Goal: Information Seeking & Learning: Learn about a topic

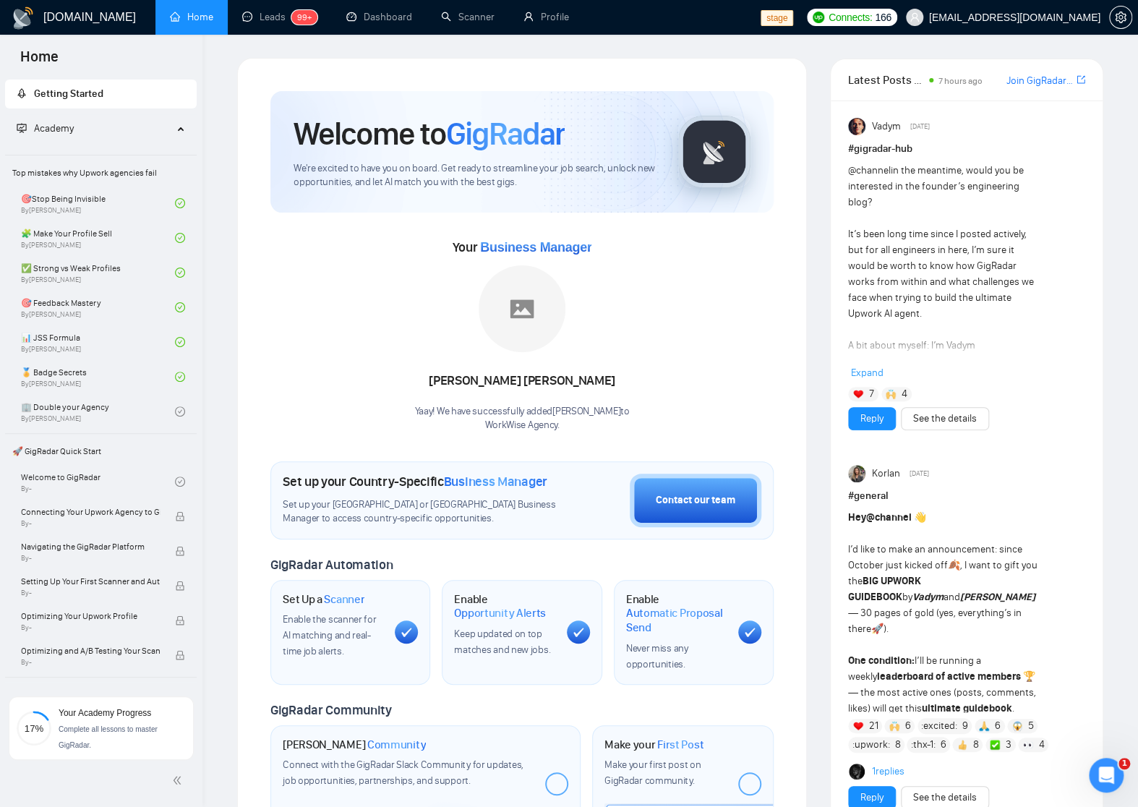
click at [340, 329] on div "Your Business Manager [PERSON_NAME]! We have successfully added [PERSON_NAME] t…" at bounding box center [521, 334] width 503 height 197
click at [309, 350] on div "Your Business Manager [PERSON_NAME]! We have successfully added [PERSON_NAME] t…" at bounding box center [521, 334] width 503 height 197
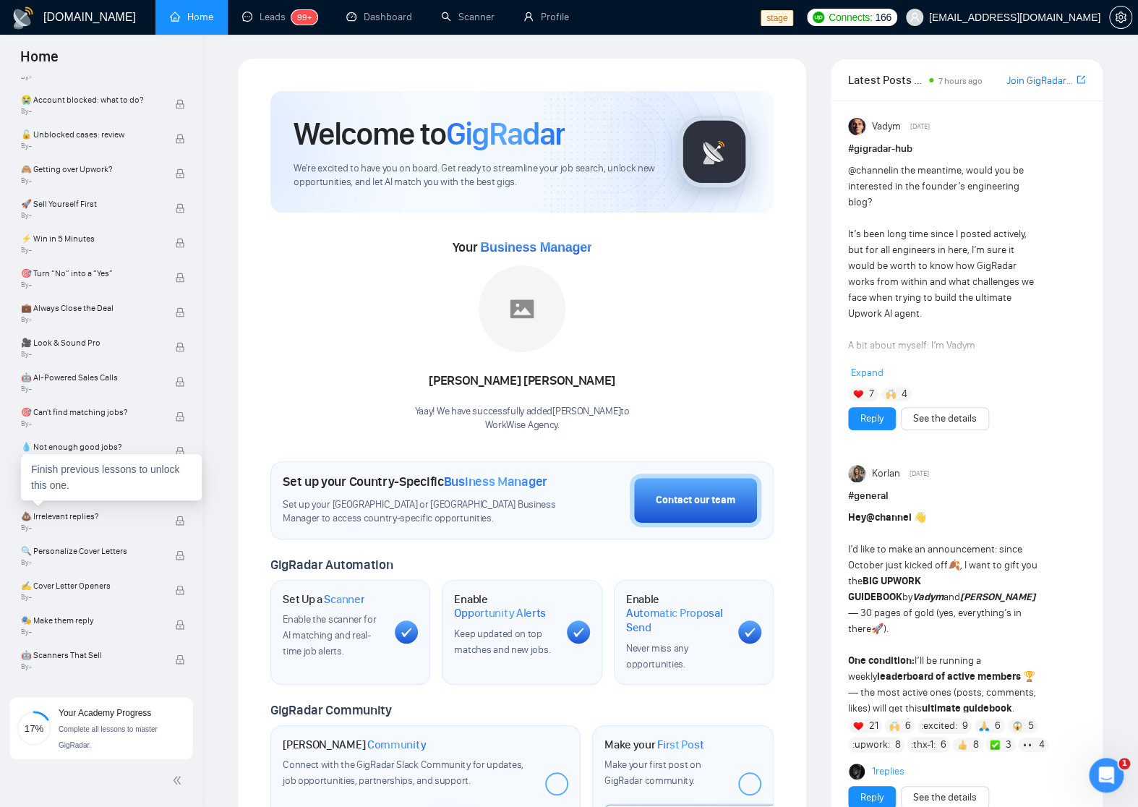
scroll to position [1100, 0]
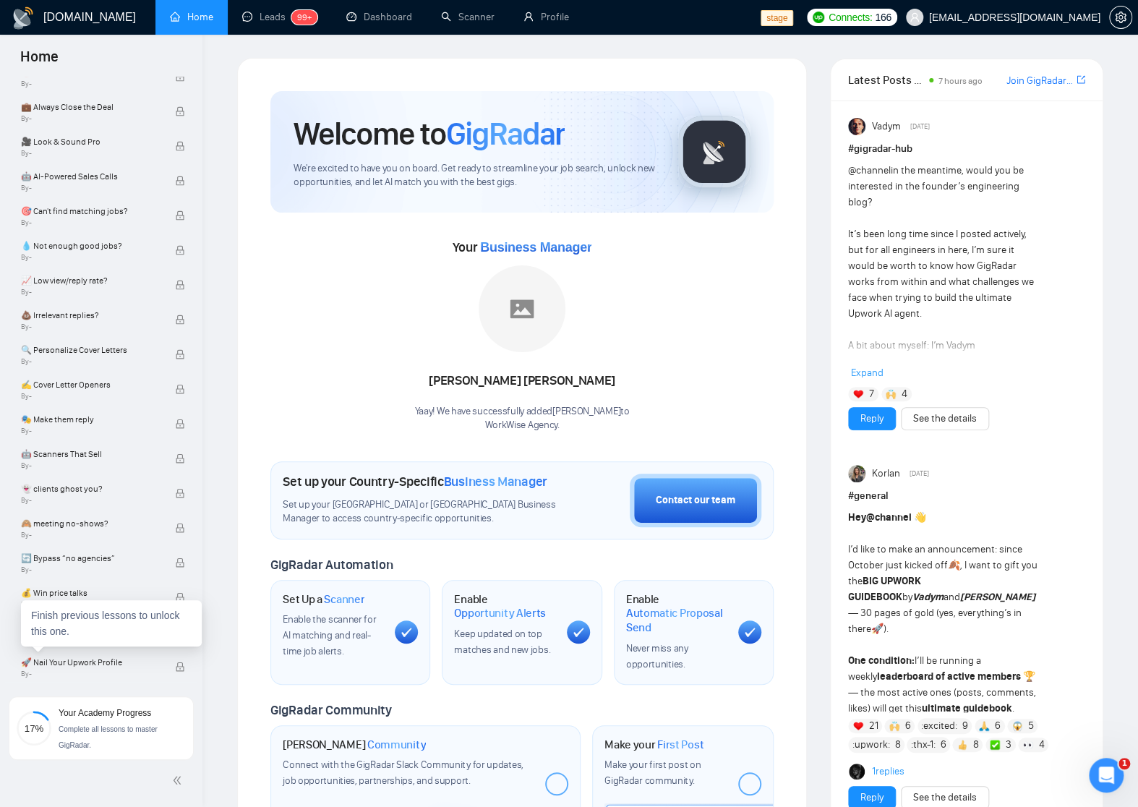
click at [65, 642] on div "Finish previous lessons to unlock this one." at bounding box center [111, 623] width 181 height 46
click at [66, 661] on span "🚀 Nail Your Upwork Profile" at bounding box center [90, 662] width 139 height 14
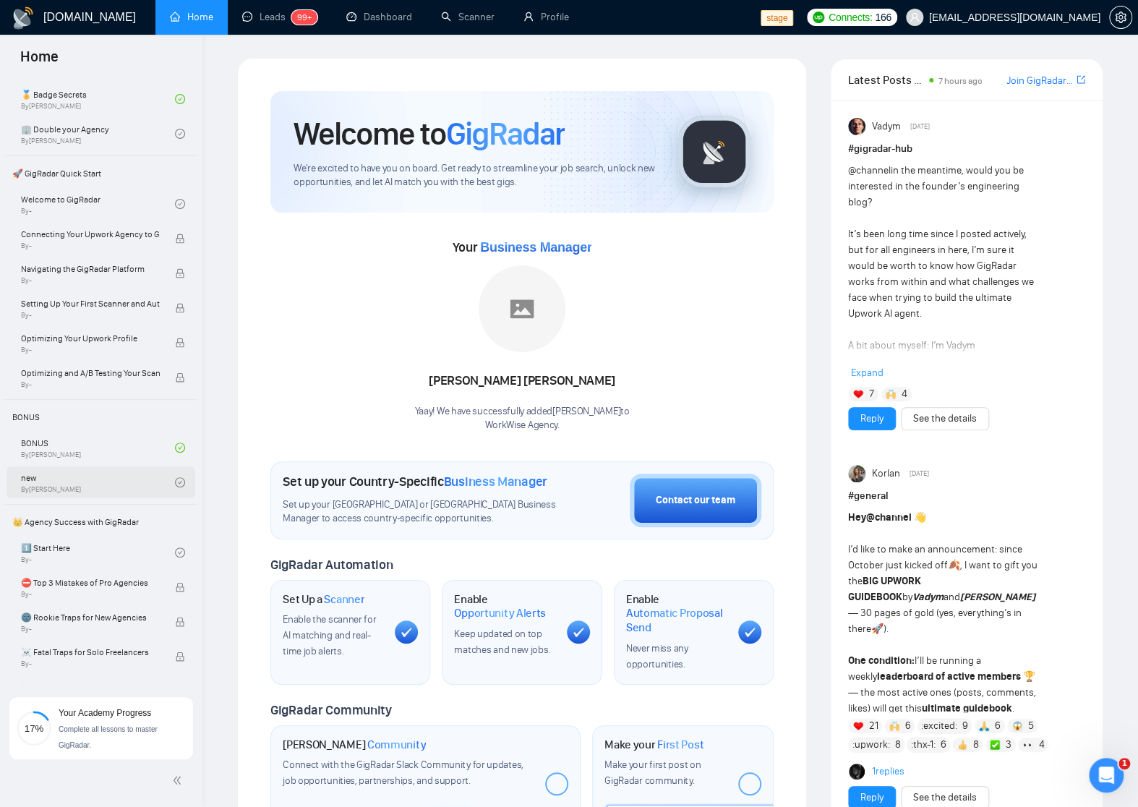
scroll to position [278, 0]
click at [104, 547] on link "1️⃣ Start Here By -" at bounding box center [98, 552] width 154 height 32
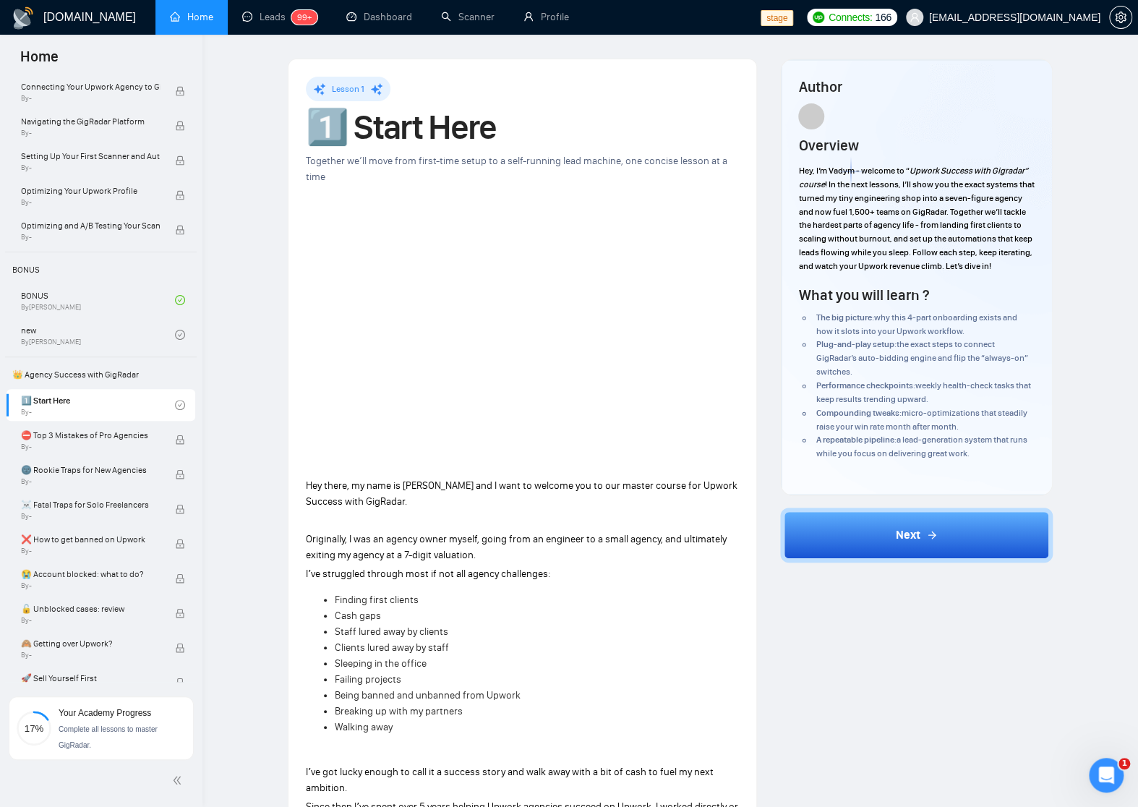
scroll to position [447, 0]
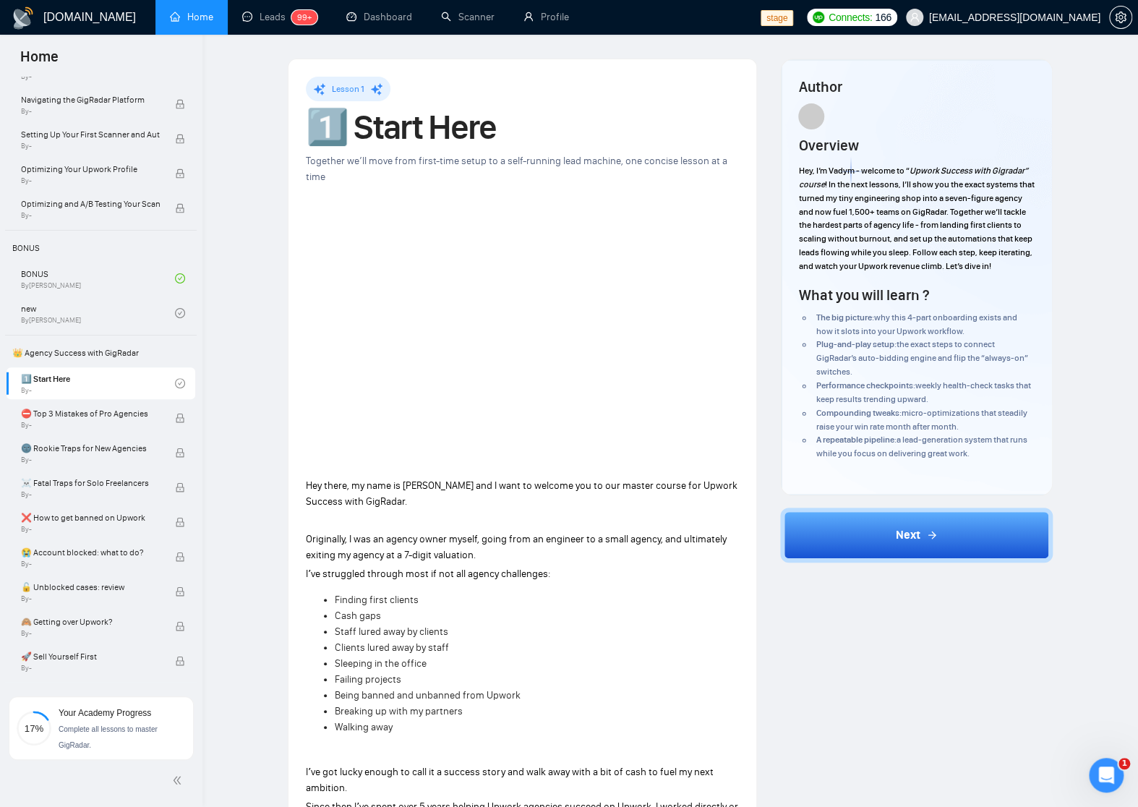
drag, startPoint x: 257, startPoint y: 521, endPoint x: 132, endPoint y: 286, distance: 266.5
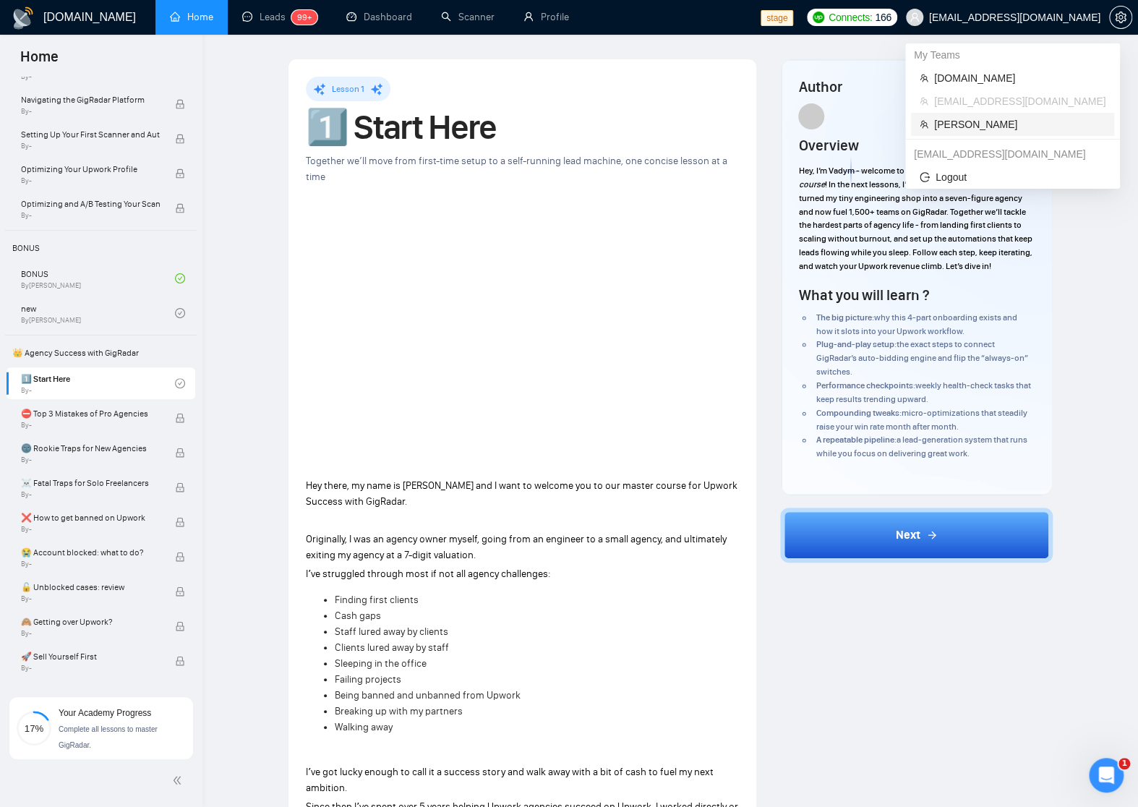
click at [981, 115] on li "[PERSON_NAME]" at bounding box center [1012, 124] width 203 height 23
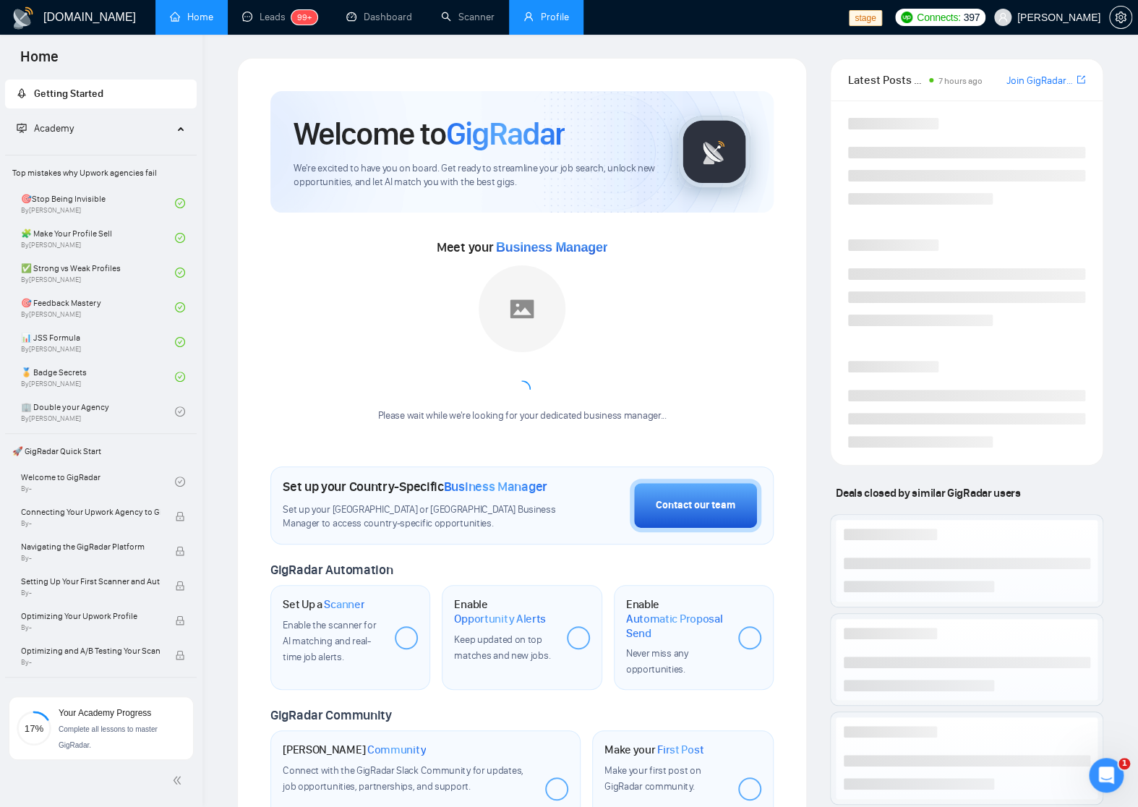
click at [569, 17] on link "Profile" at bounding box center [546, 17] width 46 height 12
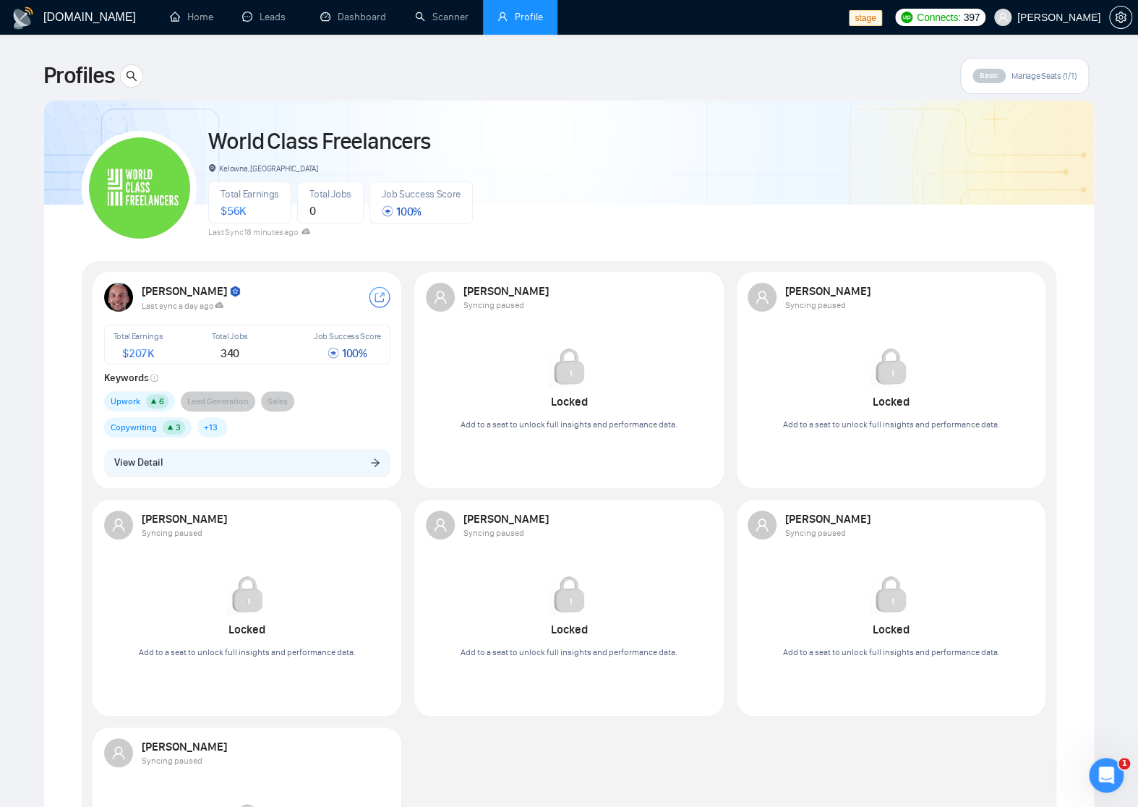
click at [382, 400] on div "Upwork 6 Lead Generation Sales Copywriting 3 Business Proposal Writing 574 Sear…" at bounding box center [247, 414] width 286 height 46
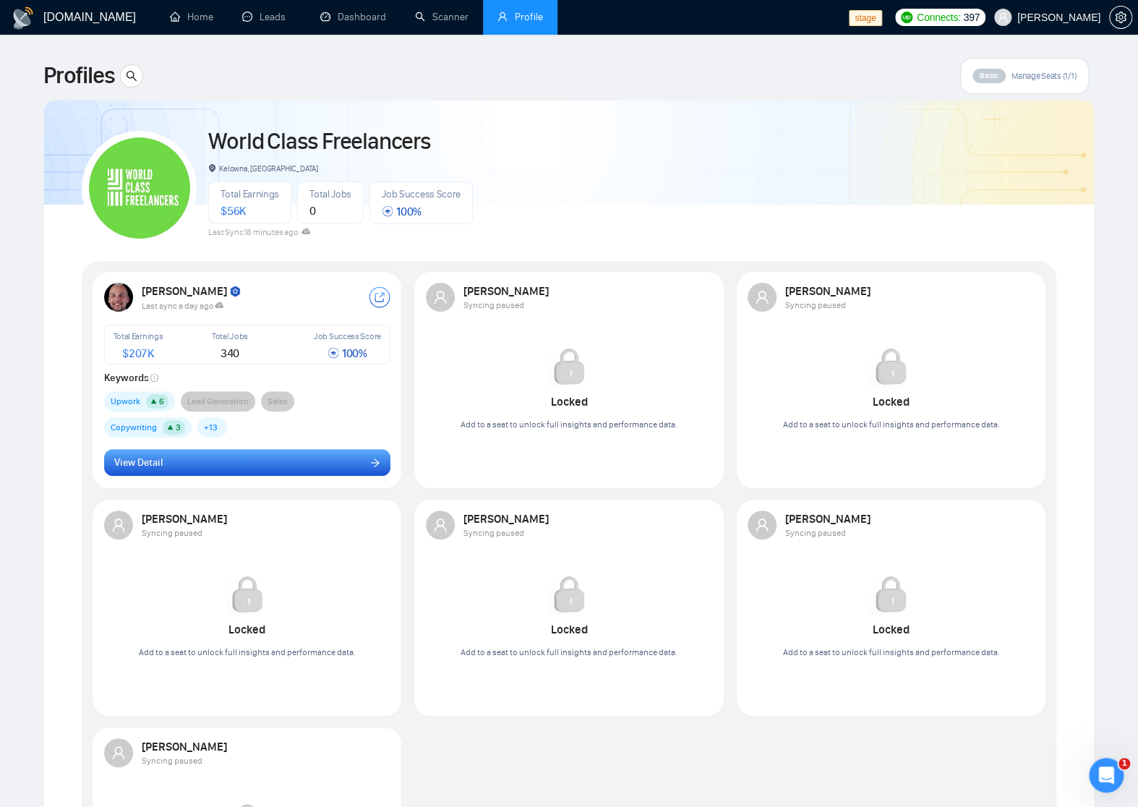
click at [329, 461] on button "View Detail" at bounding box center [247, 462] width 286 height 27
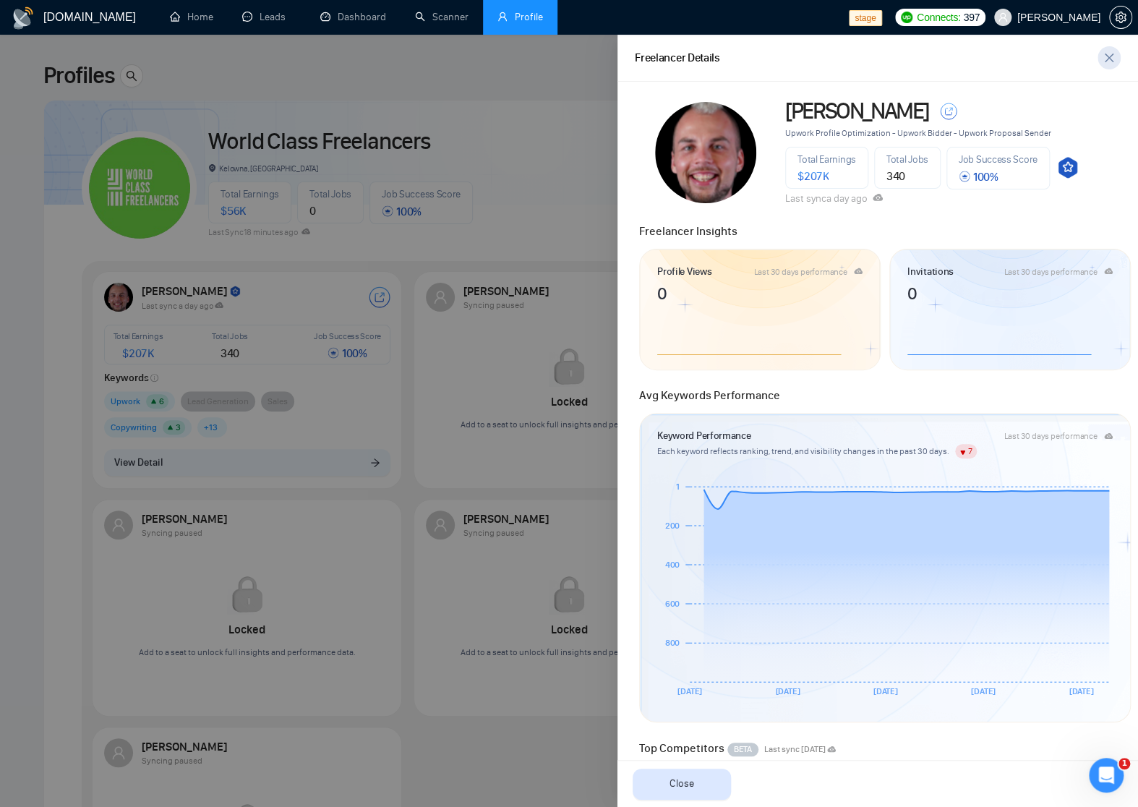
click at [1104, 53] on icon "close" at bounding box center [1109, 58] width 12 height 12
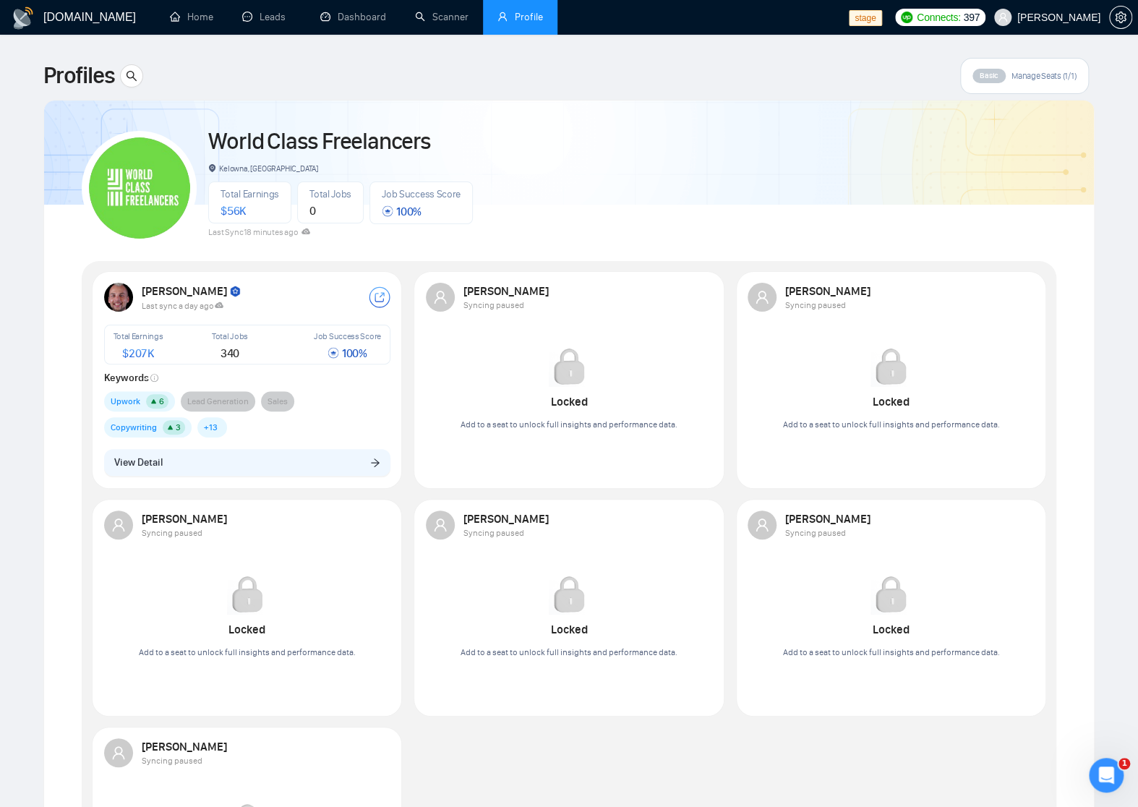
click at [586, 187] on div "World Class Freelancers Kelowna, [GEOGRAPHIC_DATA] Total Earnings $ 56K Total J…" at bounding box center [569, 182] width 975 height 128
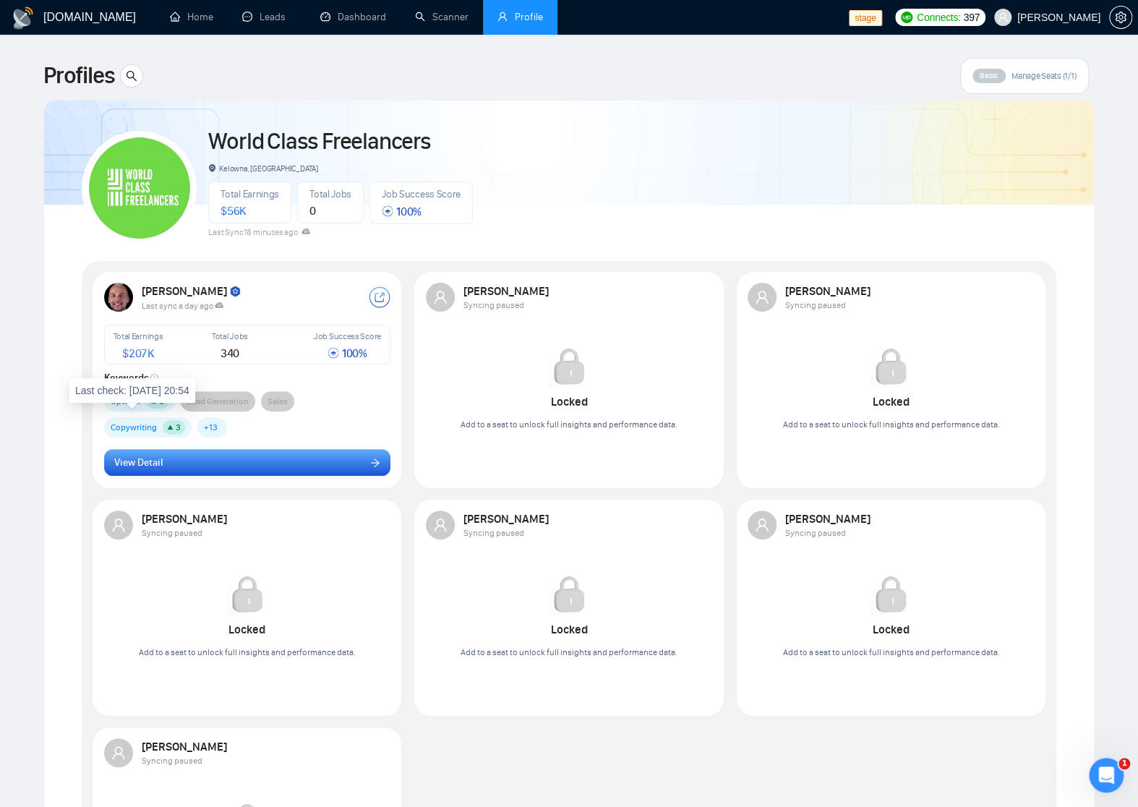
click at [215, 458] on button "View Detail" at bounding box center [247, 462] width 286 height 27
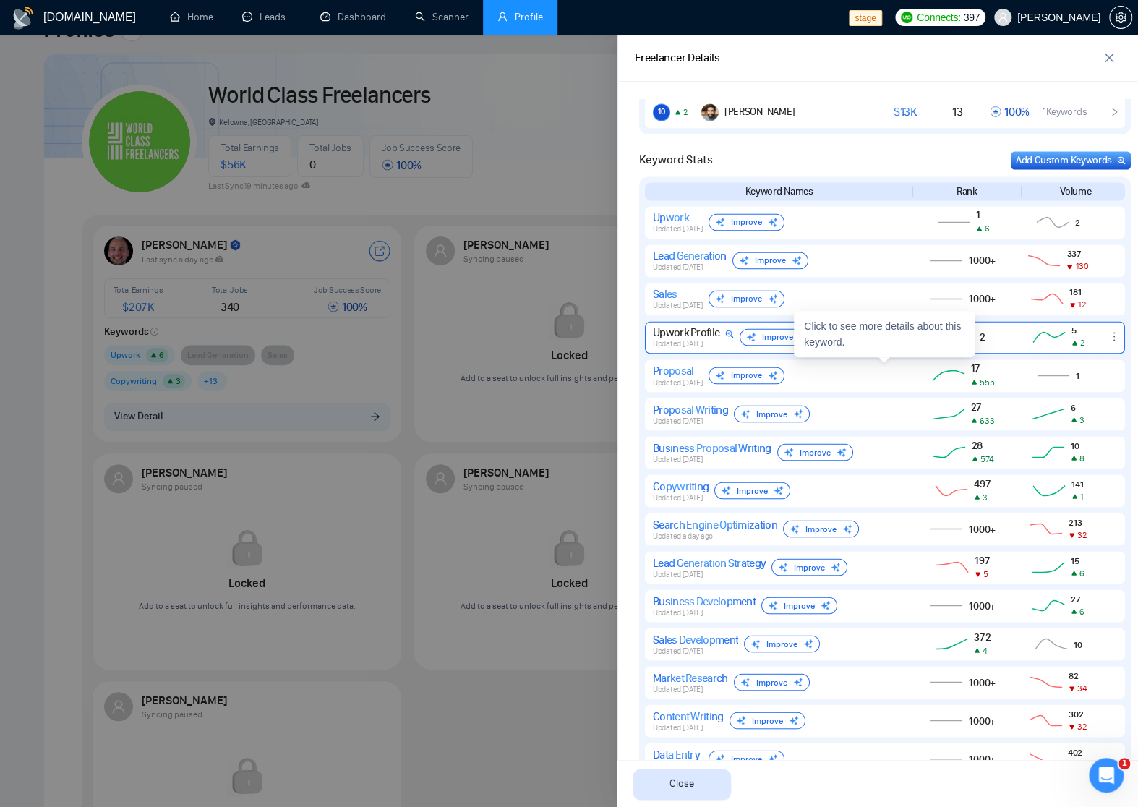
scroll to position [1140, 0]
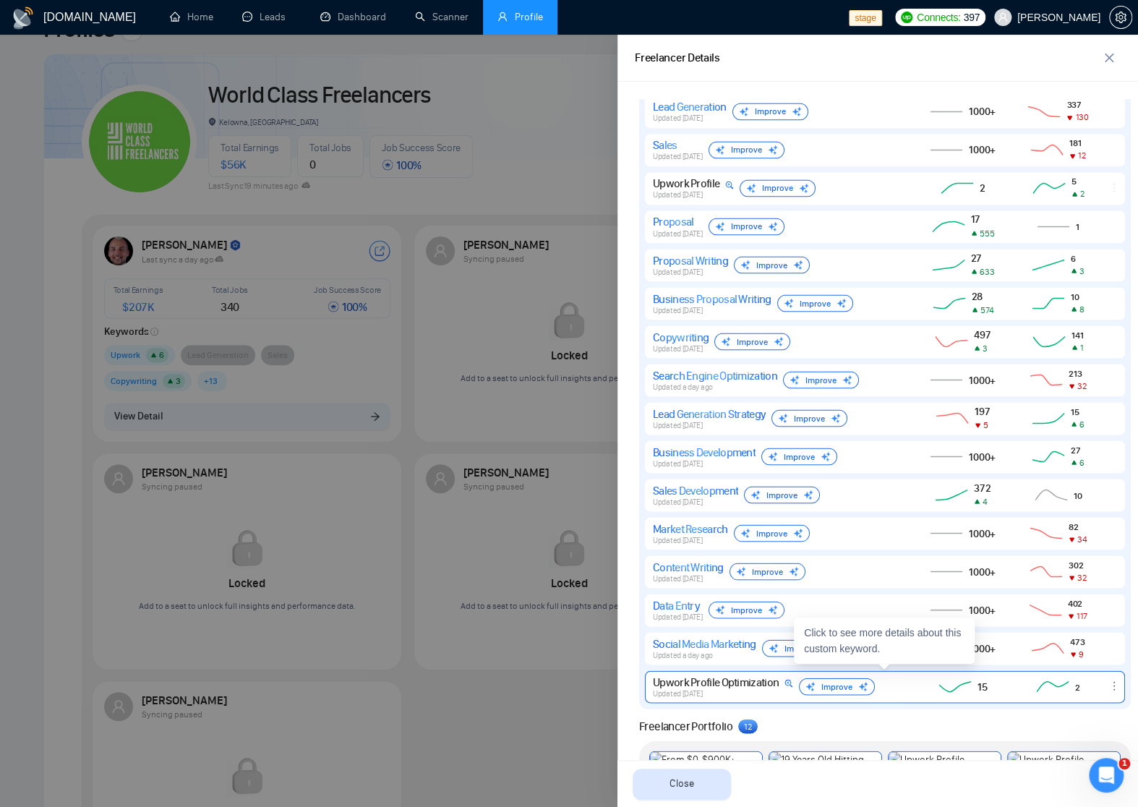
click at [987, 680] on div "15" at bounding box center [985, 686] width 14 height 12
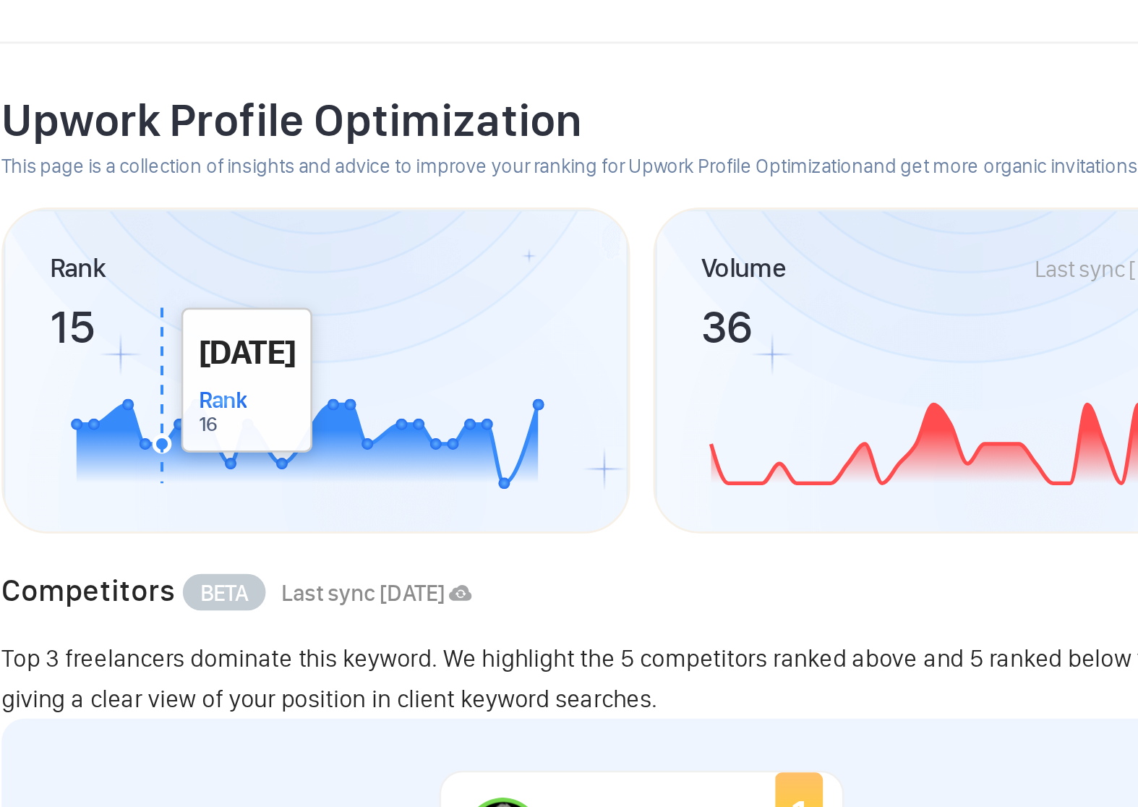
scroll to position [0, 0]
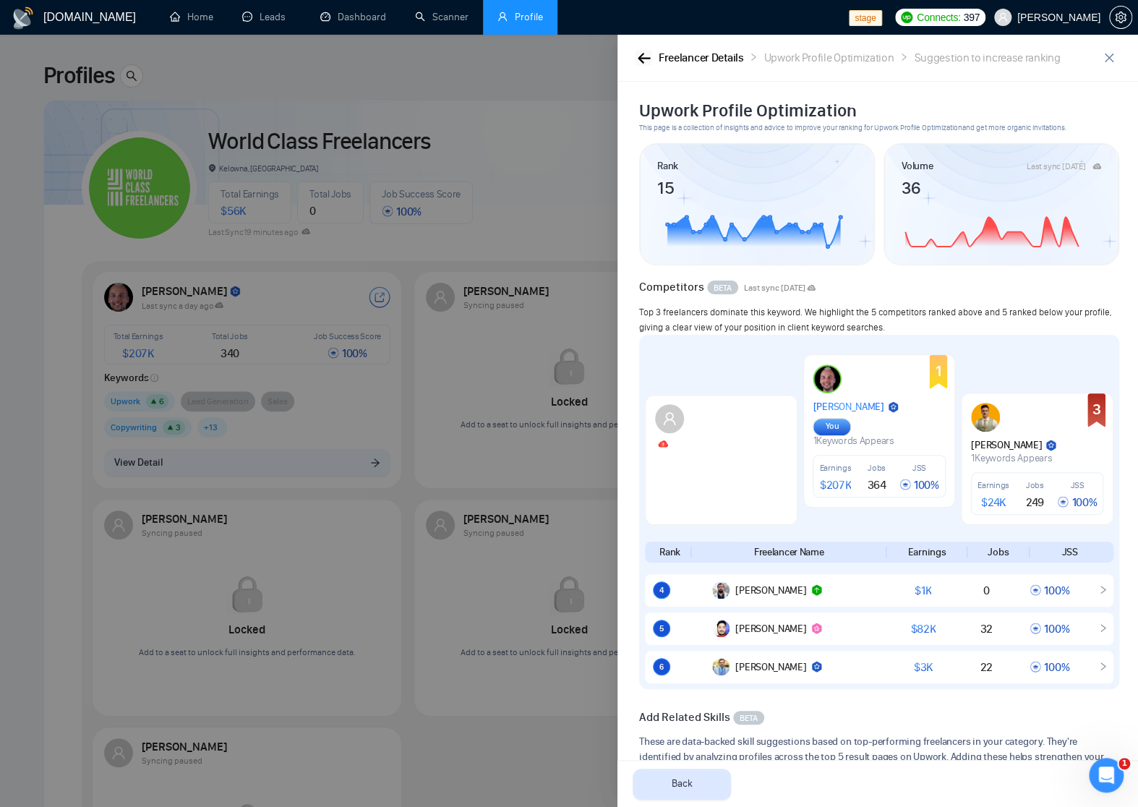
click at [641, 54] on icon "button" at bounding box center [644, 58] width 12 height 10
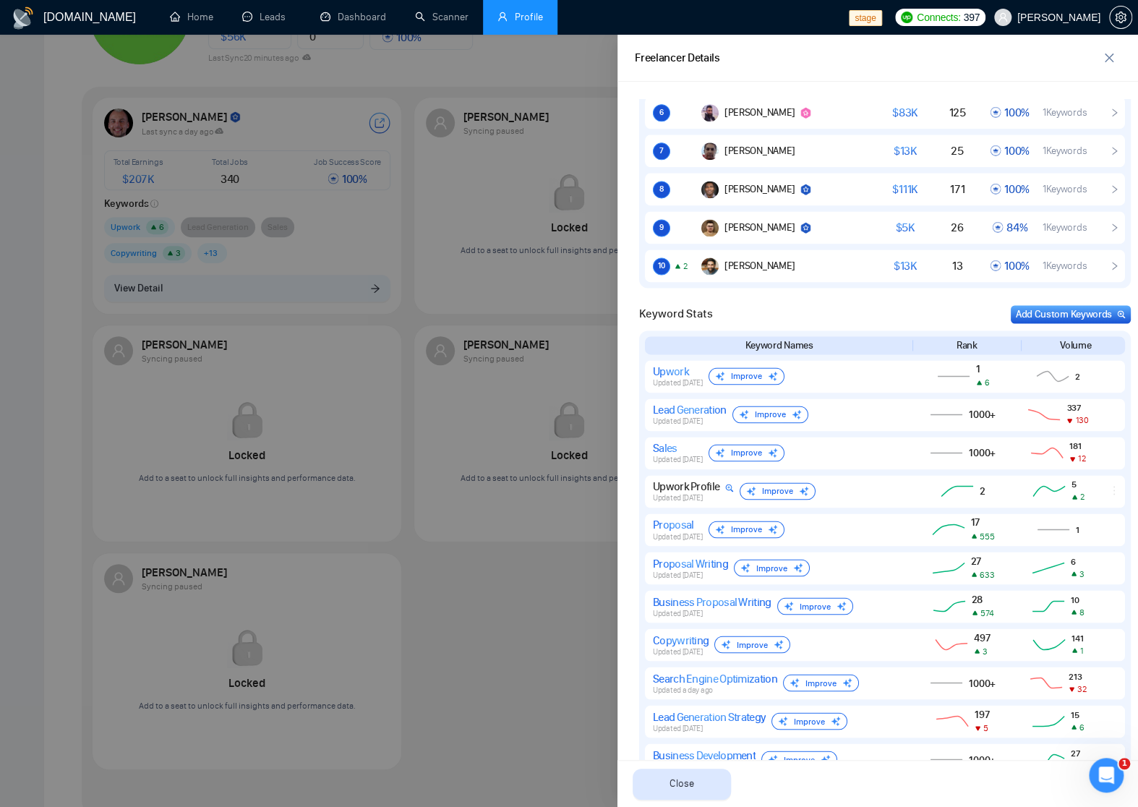
scroll to position [1455, 0]
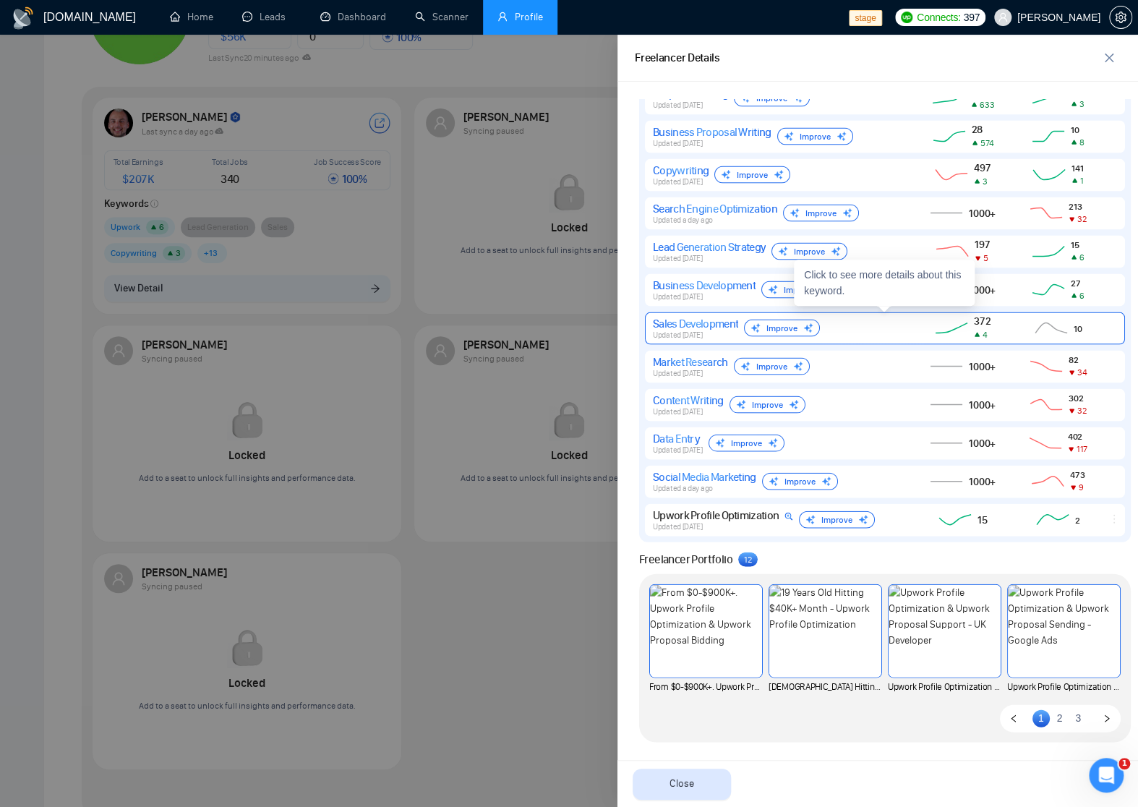
click at [858, 329] on div "Sales Development Updated [DATE] Improve" at bounding box center [777, 327] width 249 height 23
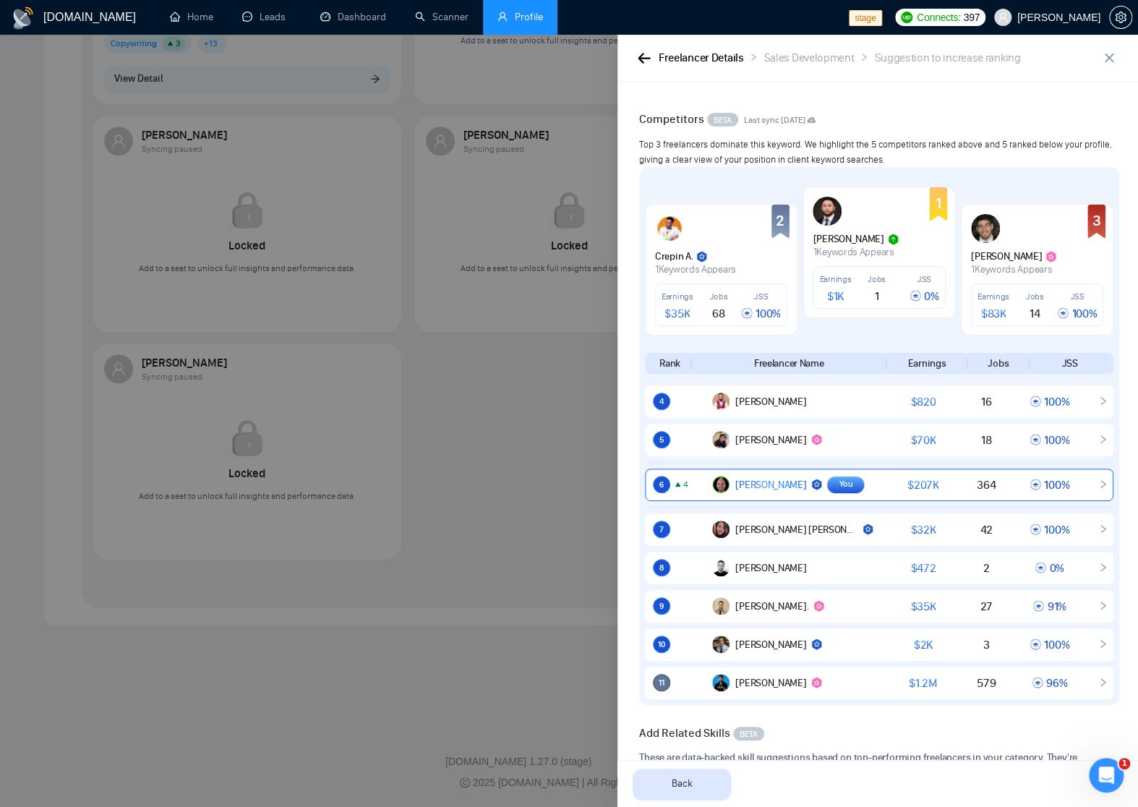
scroll to position [0, 0]
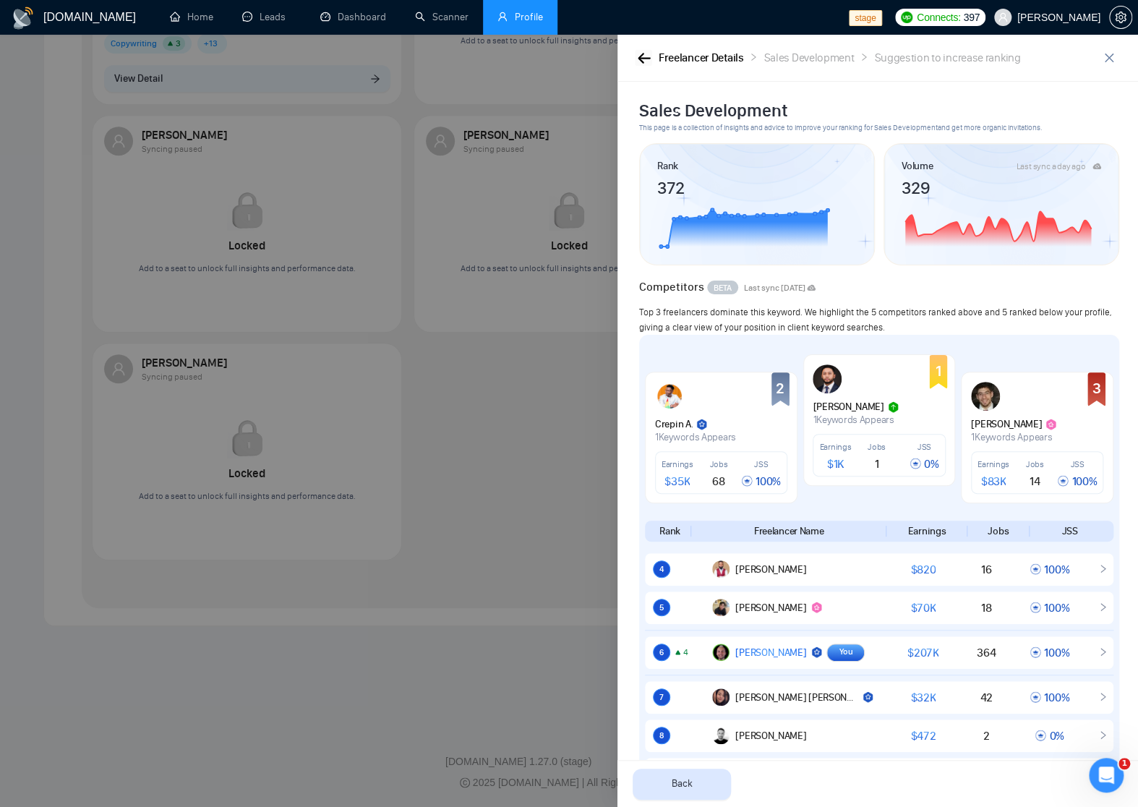
click at [646, 54] on icon "button" at bounding box center [644, 58] width 13 height 11
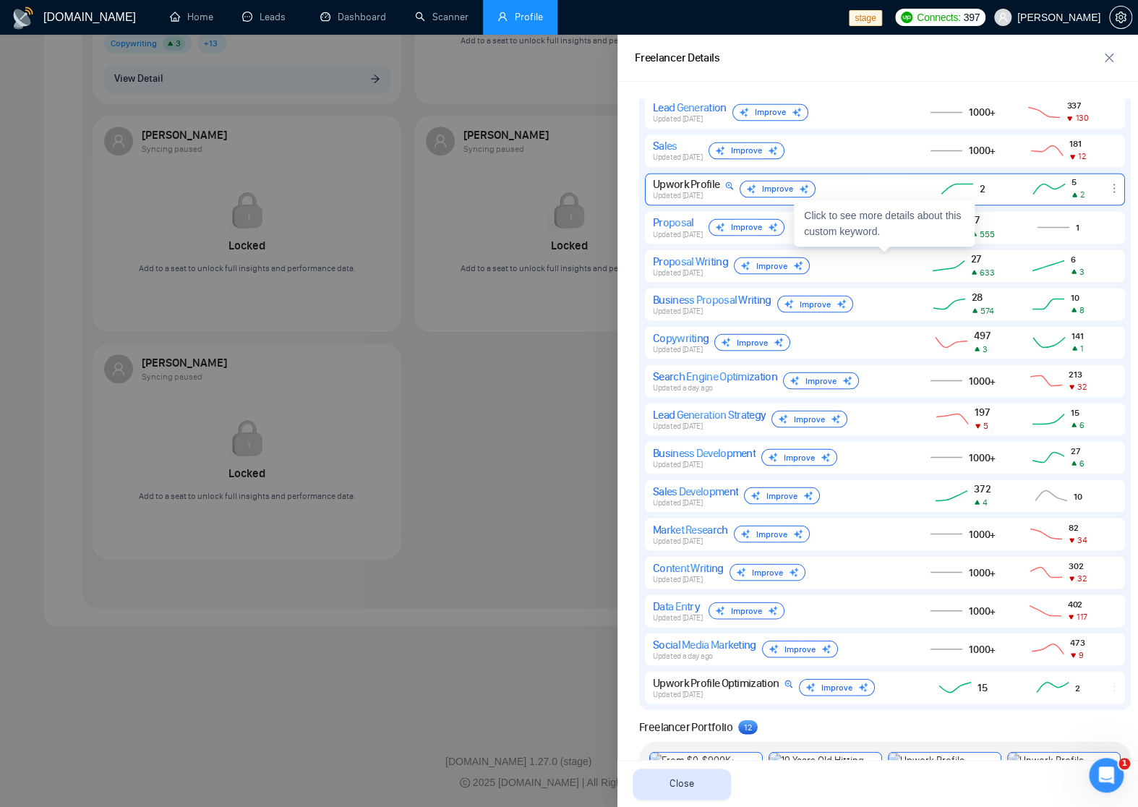
scroll to position [1208, 0]
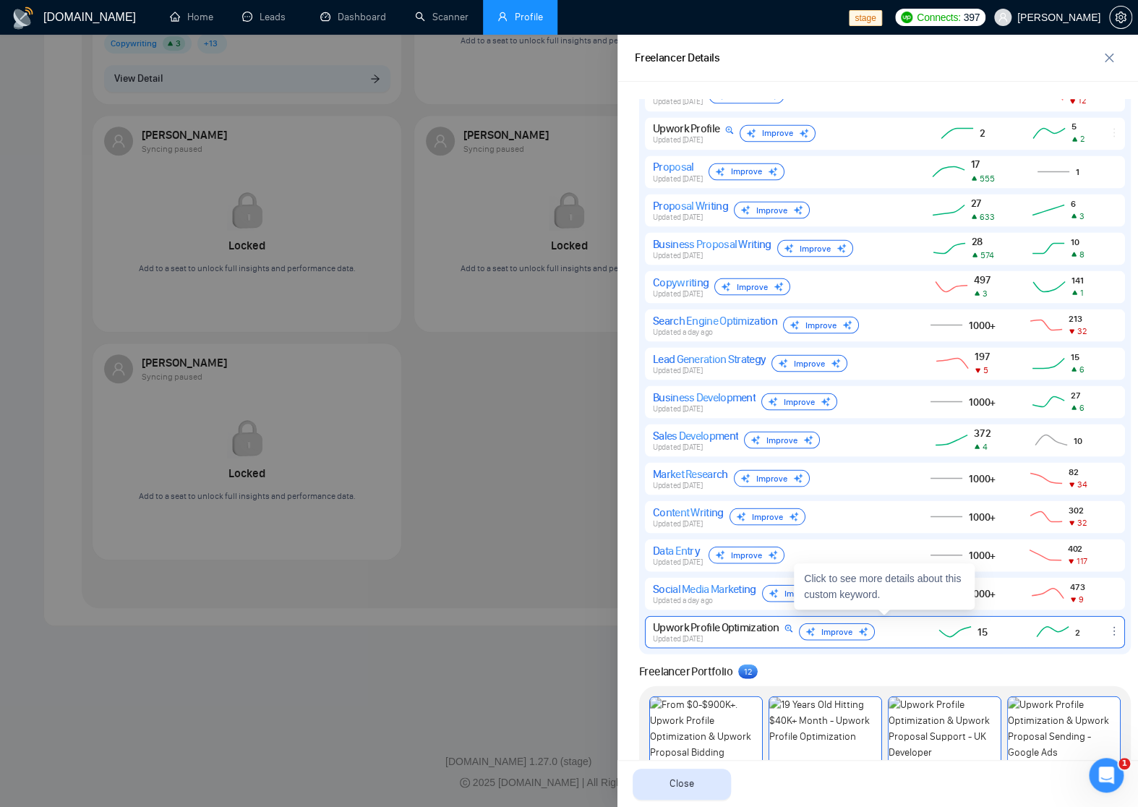
click at [907, 632] on div "Upwork Profile Optimization Updated [DATE] Improve" at bounding box center [780, 631] width 255 height 23
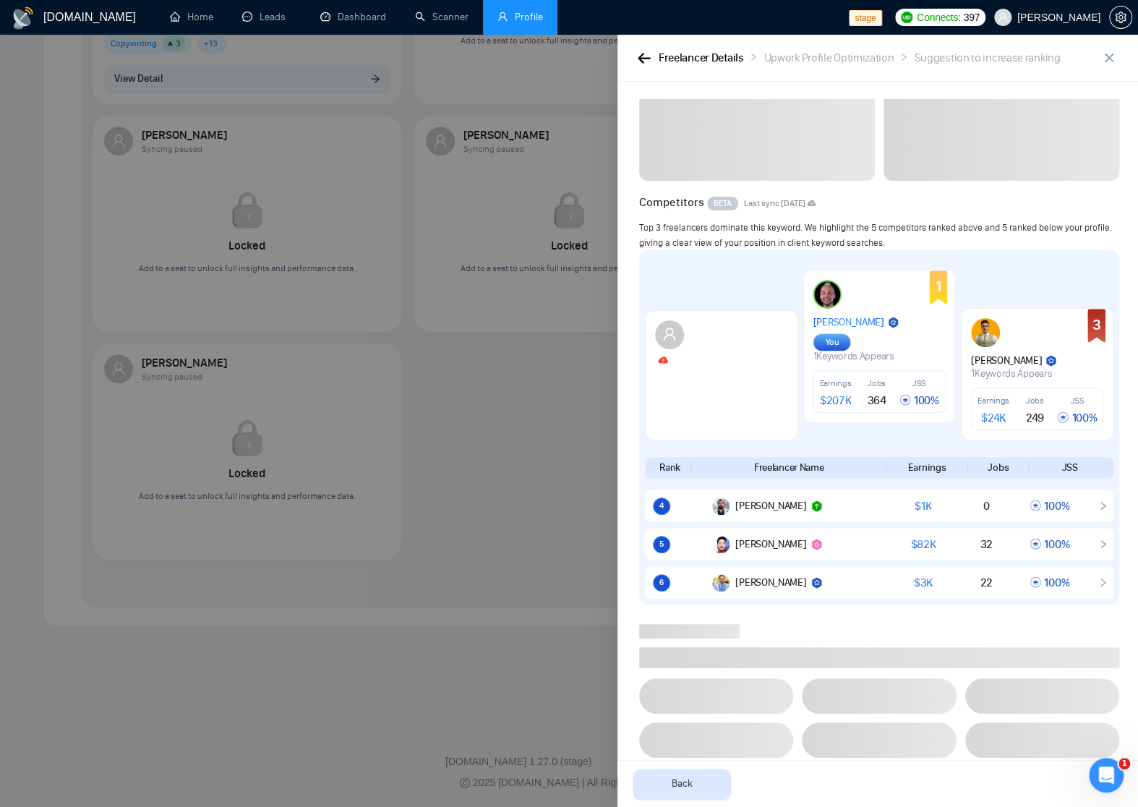
scroll to position [84, 0]
